Goal: Navigation & Orientation: Find specific page/section

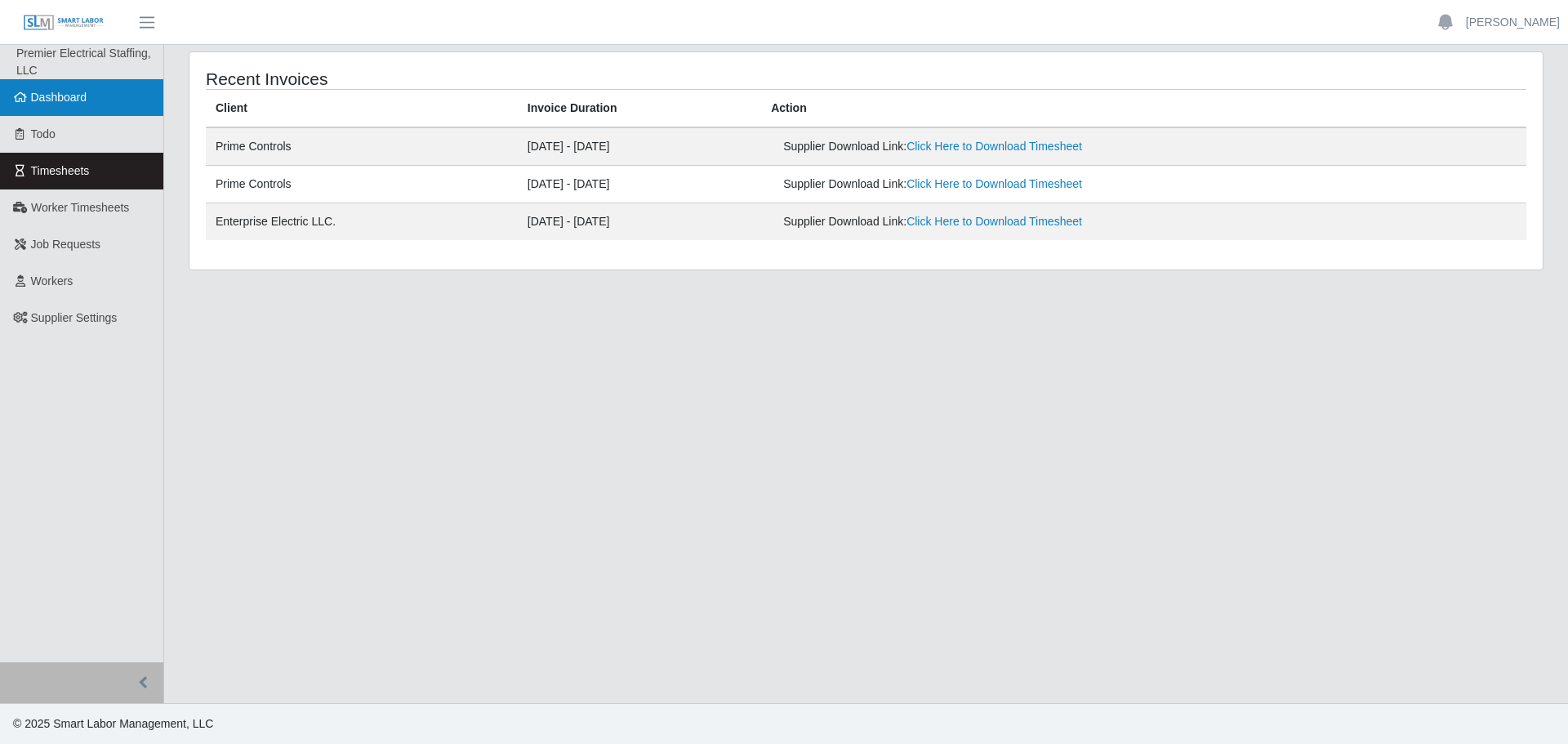
click at [66, 101] on span "Dashboard" at bounding box center [59, 97] width 57 height 13
